Goal: Information Seeking & Learning: Learn about a topic

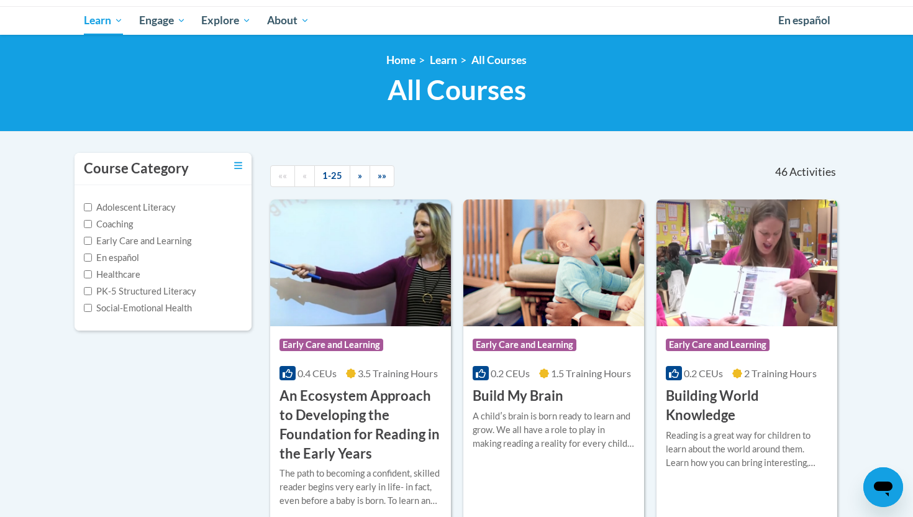
scroll to position [132, 0]
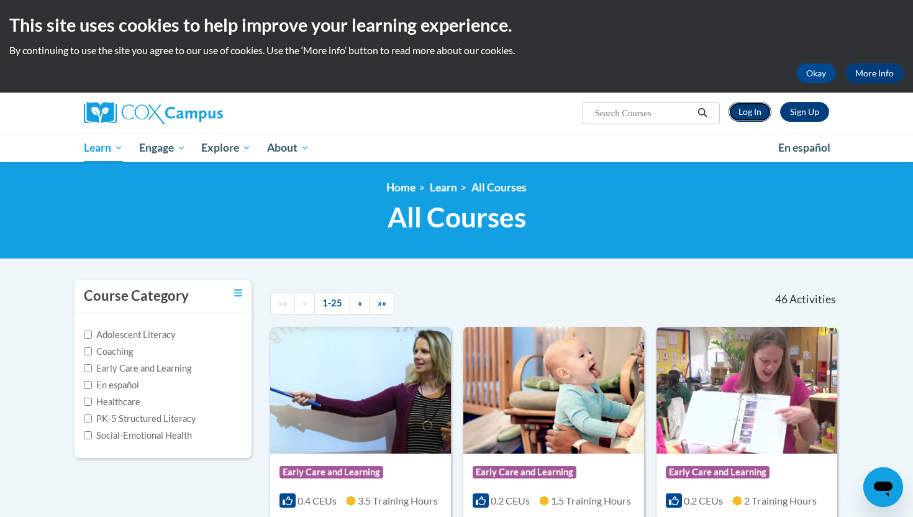
click at [742, 115] on link "Log In" at bounding box center [750, 112] width 43 height 20
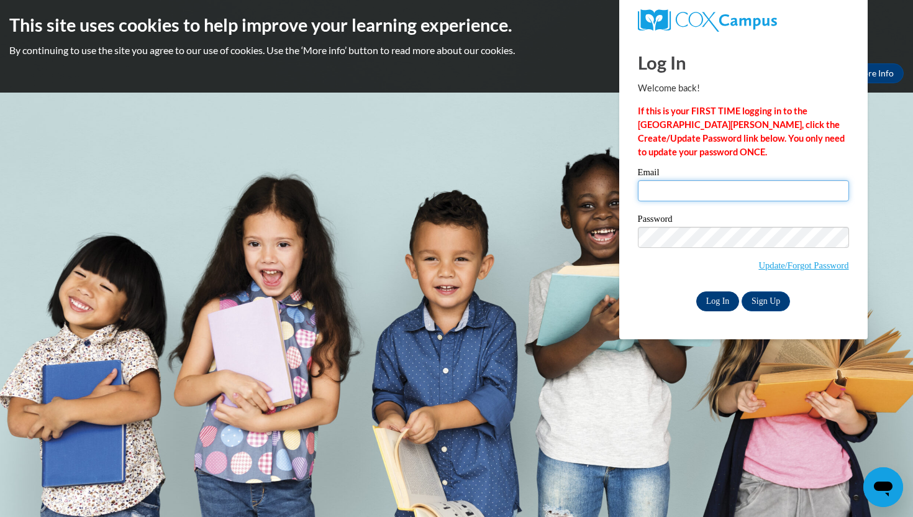
type input "[PERSON_NAME][EMAIL_ADDRESS][PERSON_NAME][DOMAIN_NAME]"
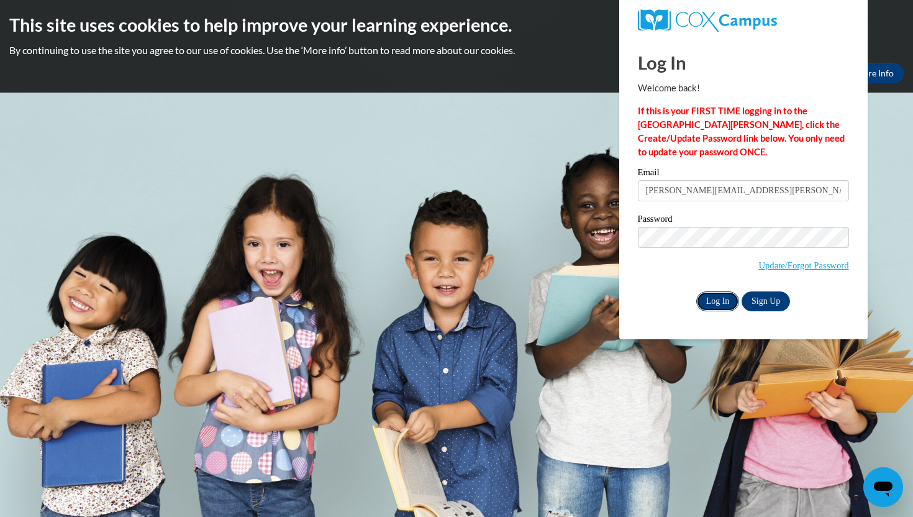
click at [723, 301] on input "Log In" at bounding box center [717, 301] width 43 height 20
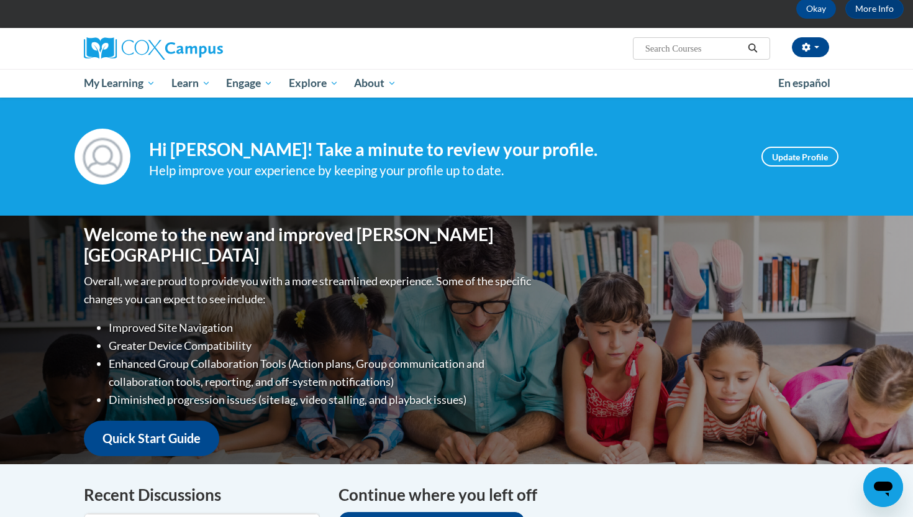
scroll to position [97, 0]
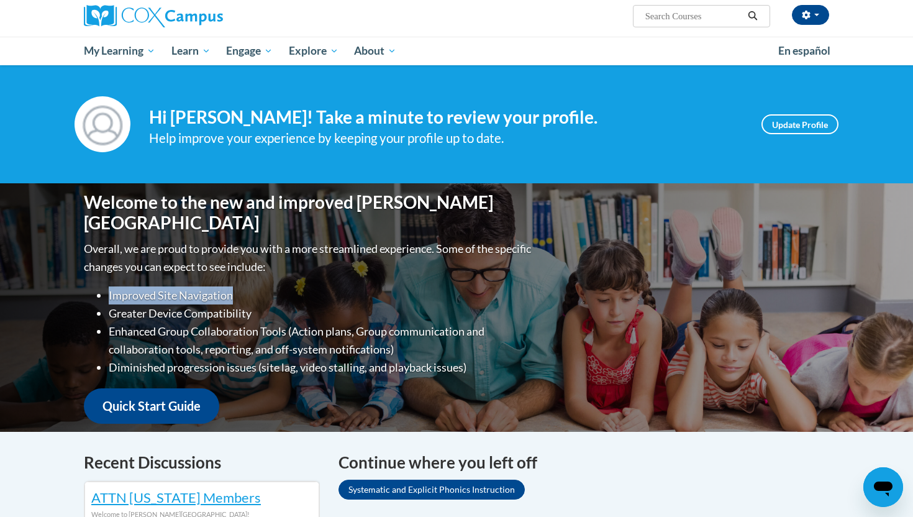
drag, startPoint x: 533, startPoint y: 273, endPoint x: 524, endPoint y: 290, distance: 19.4
click at [524, 284] on div "Overall, we are proud to provide you with a more streamlined experience. Some o…" at bounding box center [309, 332] width 450 height 184
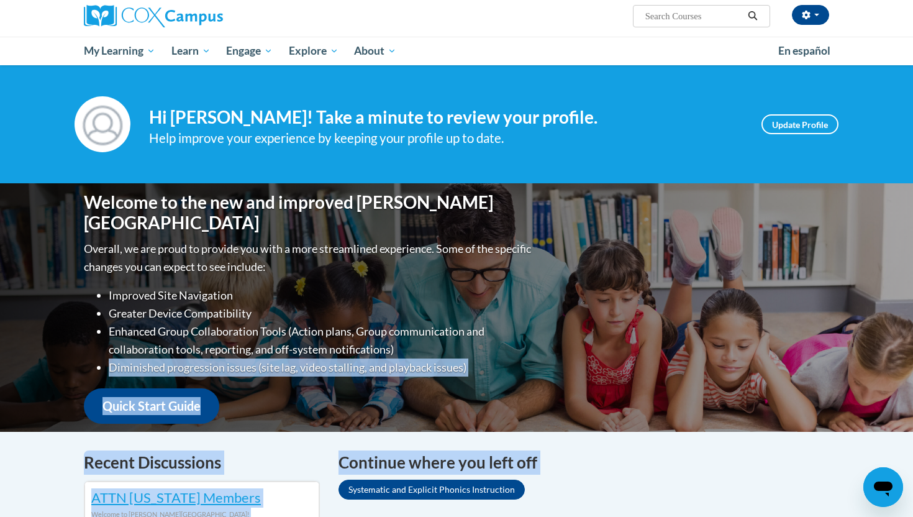
drag, startPoint x: 516, startPoint y: 333, endPoint x: 453, endPoint y: 490, distance: 168.9
click at [451, 470] on h4 "Continue where you left off" at bounding box center [584, 462] width 491 height 24
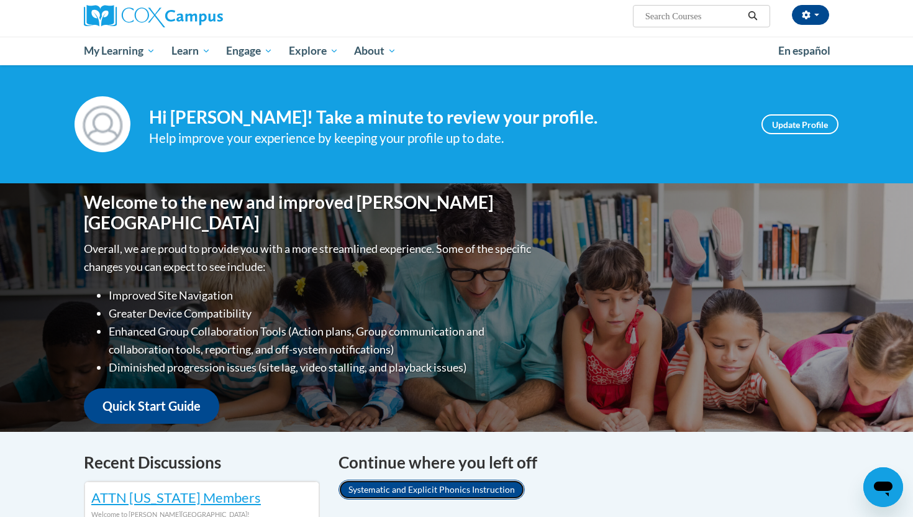
click at [448, 491] on link "Systematic and Explicit Phonics Instruction" at bounding box center [432, 490] width 186 height 20
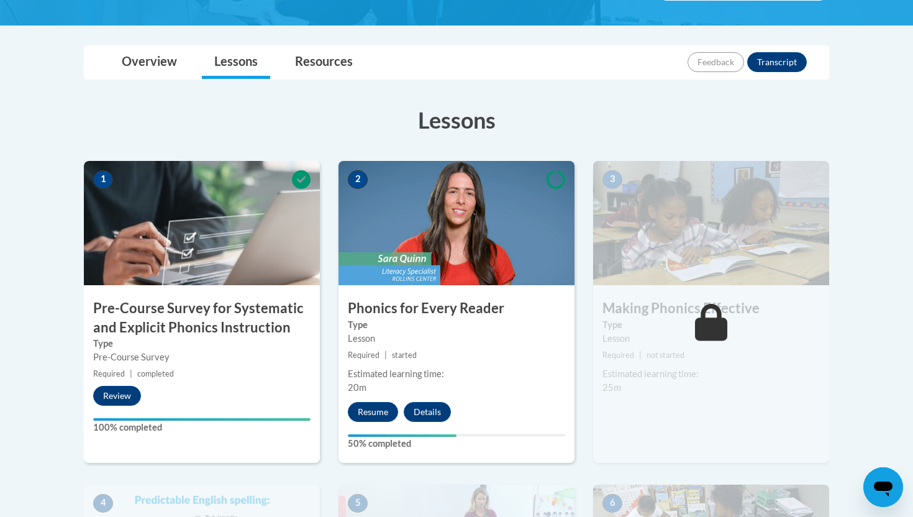
scroll to position [298, 0]
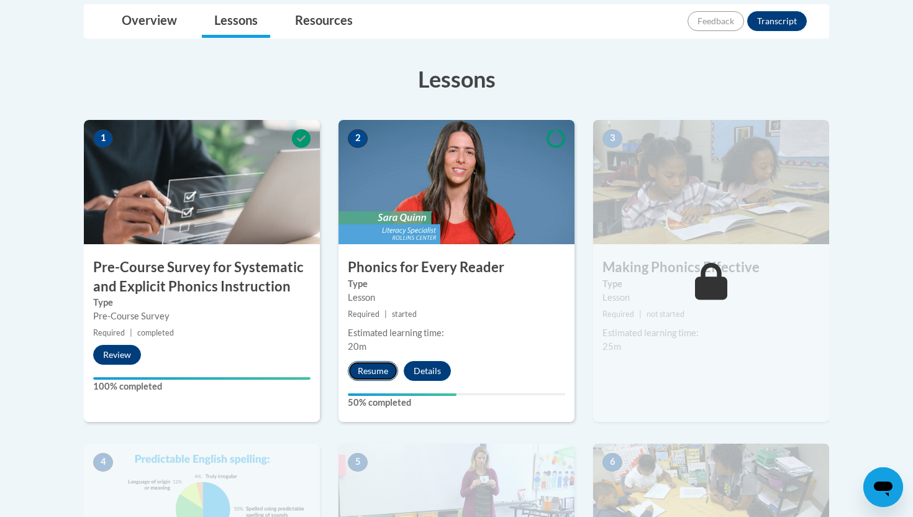
click at [378, 370] on button "Resume" at bounding box center [373, 371] width 50 height 20
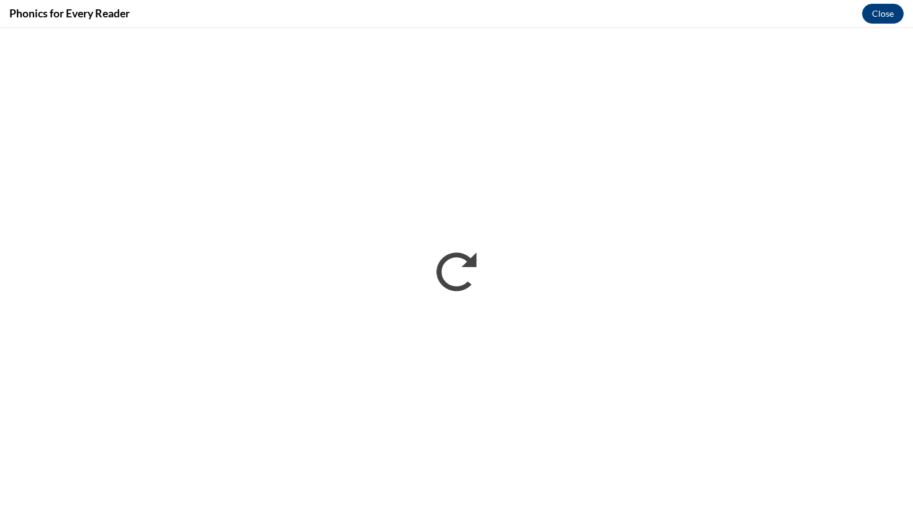
scroll to position [0, 0]
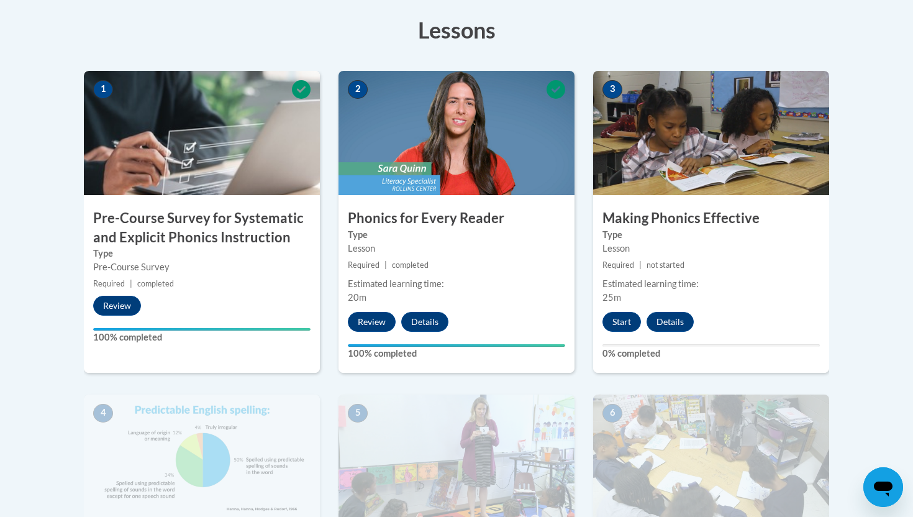
scroll to position [335, 0]
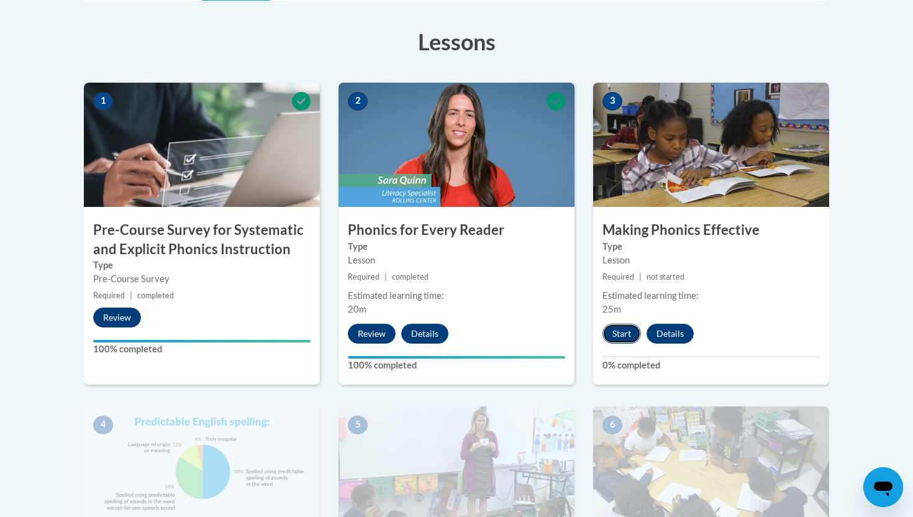
click at [629, 333] on button "Start" at bounding box center [622, 334] width 39 height 20
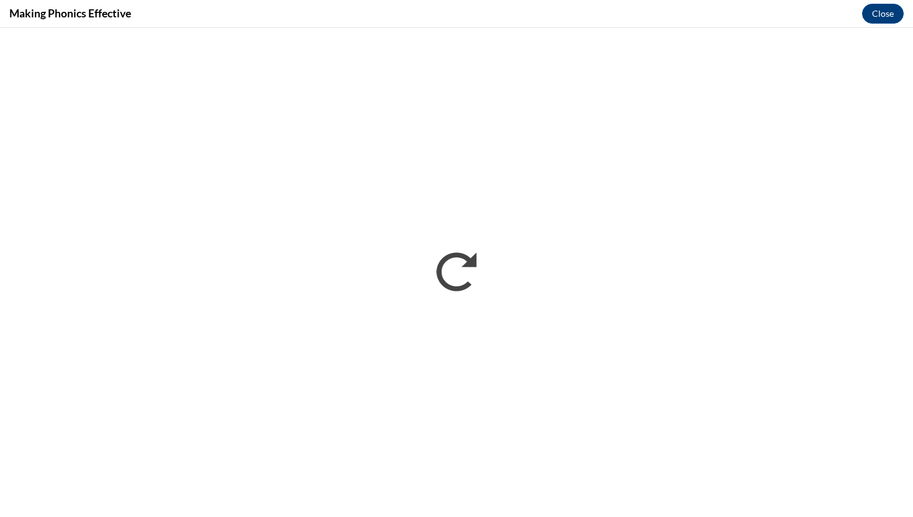
scroll to position [0, 0]
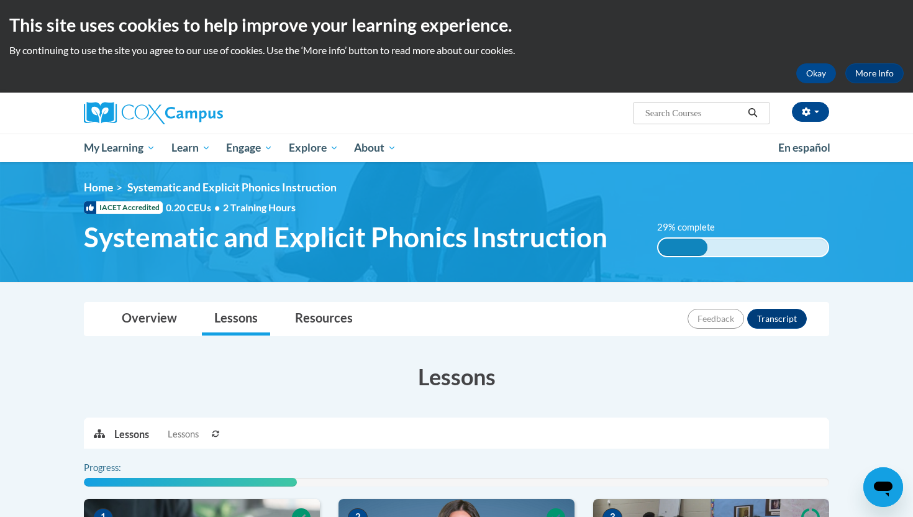
scroll to position [335, 0]
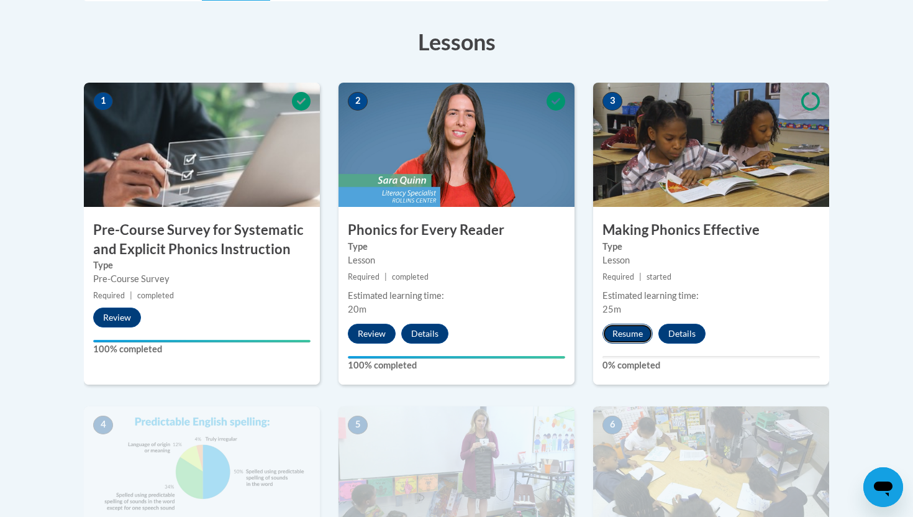
click at [637, 331] on button "Resume" at bounding box center [628, 334] width 50 height 20
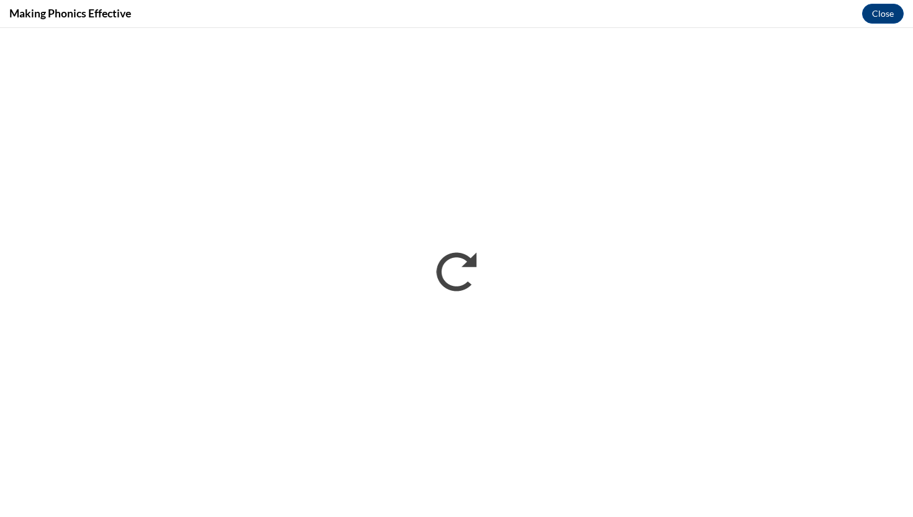
scroll to position [0, 0]
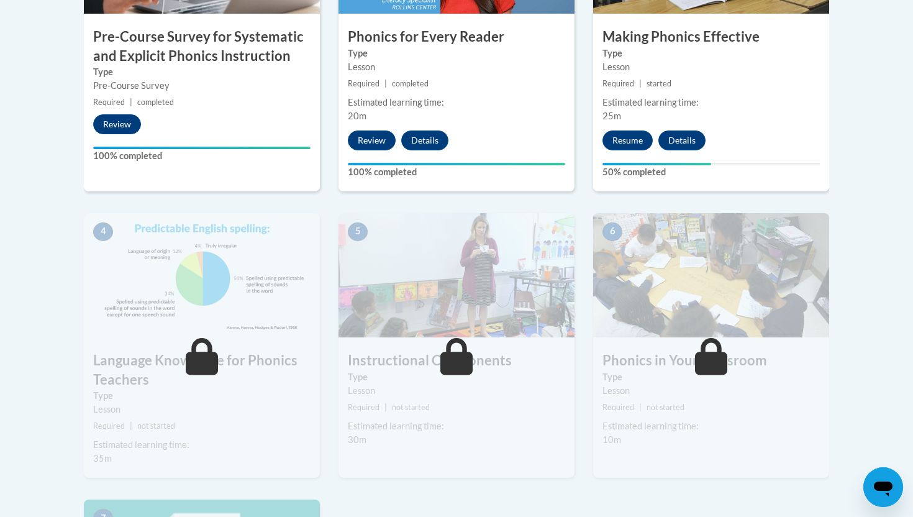
scroll to position [552, 0]
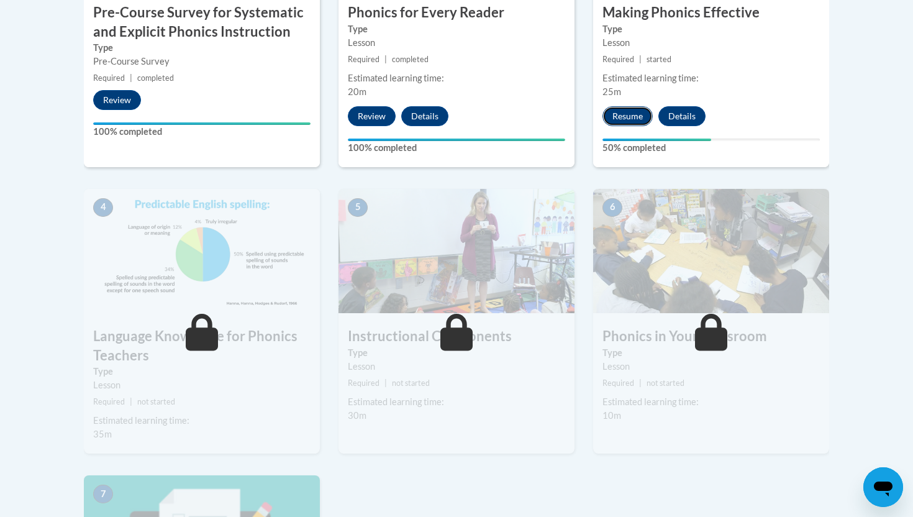
click at [625, 112] on button "Resume" at bounding box center [628, 116] width 50 height 20
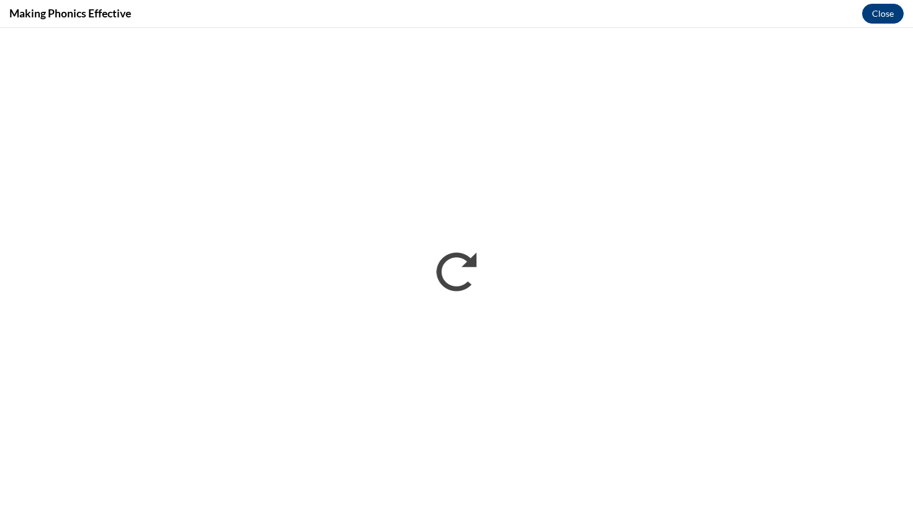
scroll to position [0, 0]
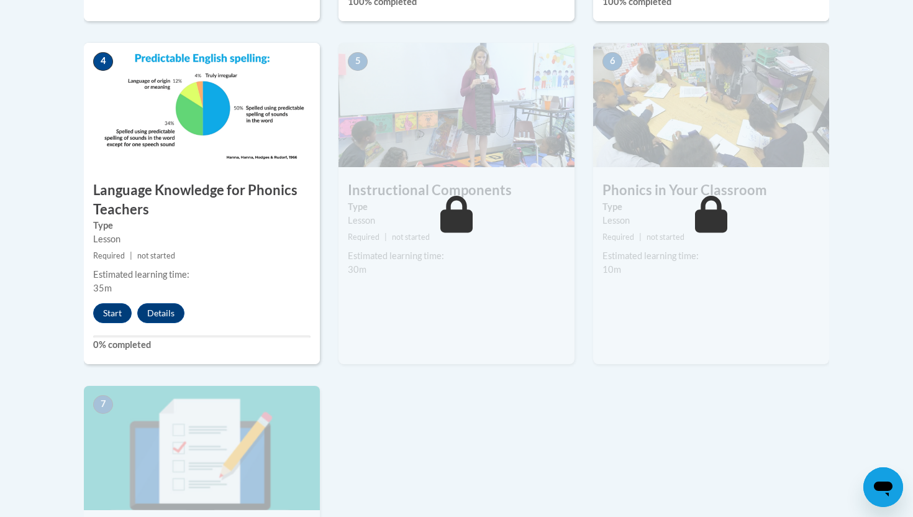
scroll to position [708, 0]
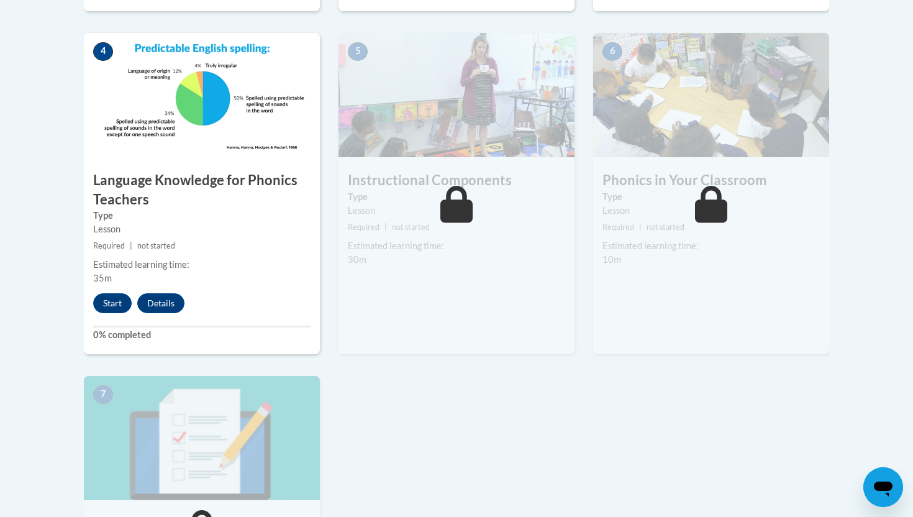
click at [273, 296] on div "4 Language Knowledge for Phonics Teachers Type Lesson Required | not started Es…" at bounding box center [202, 193] width 236 height 321
